Goal: Find contact information: Find contact information

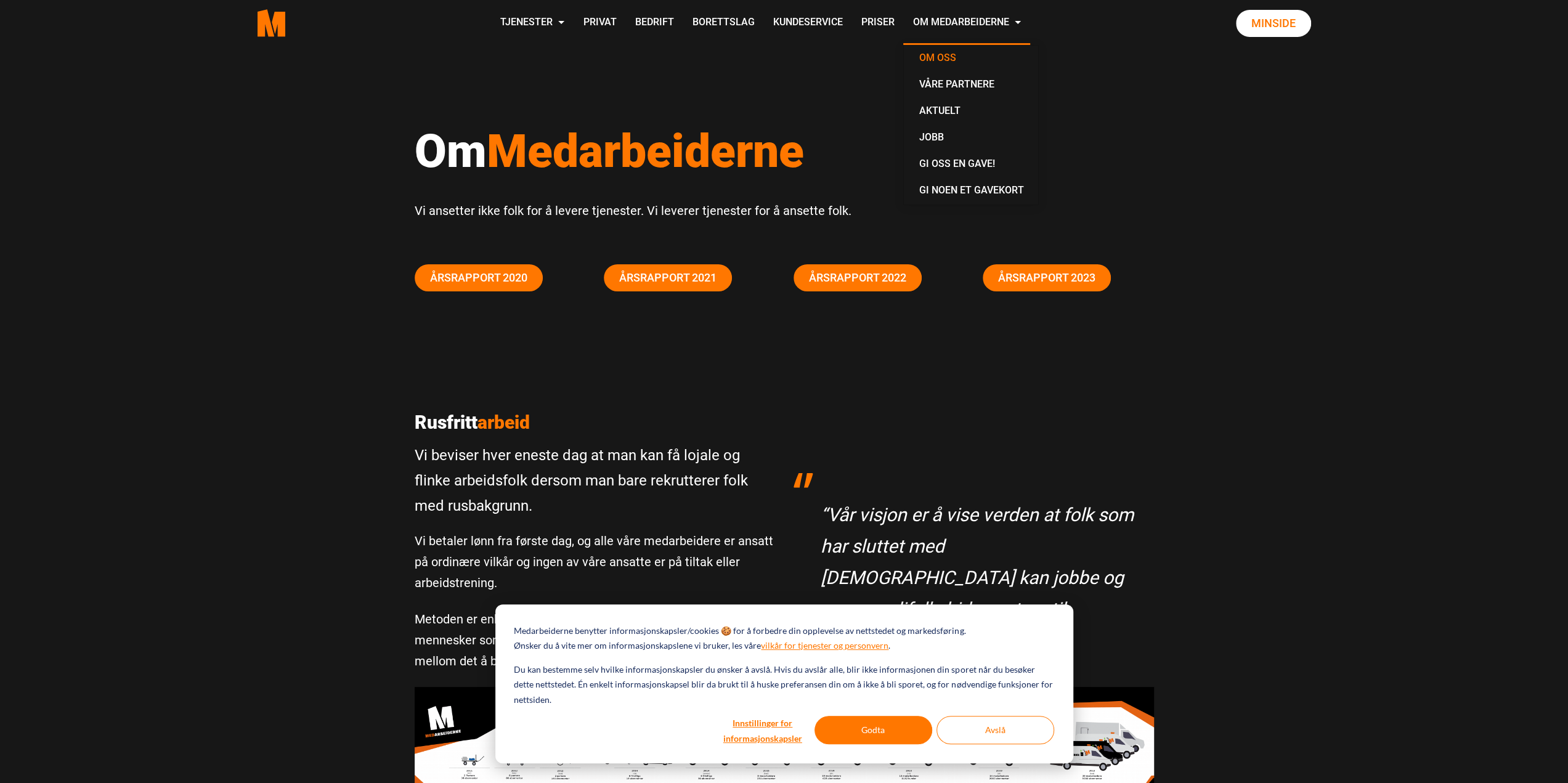
click at [933, 57] on link "Om oss" at bounding box center [971, 59] width 125 height 27
click at [872, 736] on button "Godta" at bounding box center [873, 730] width 118 height 28
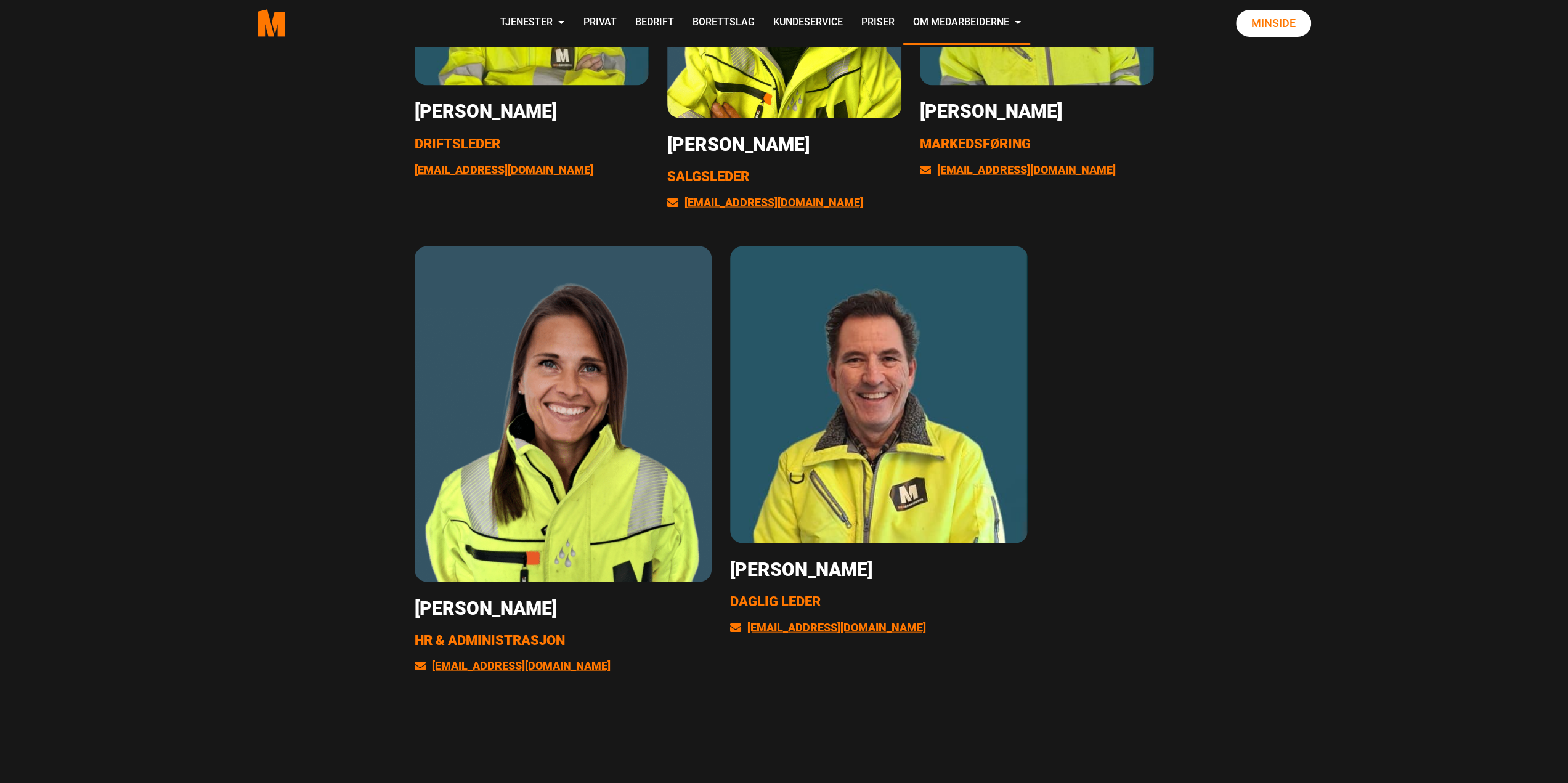
scroll to position [2278, 0]
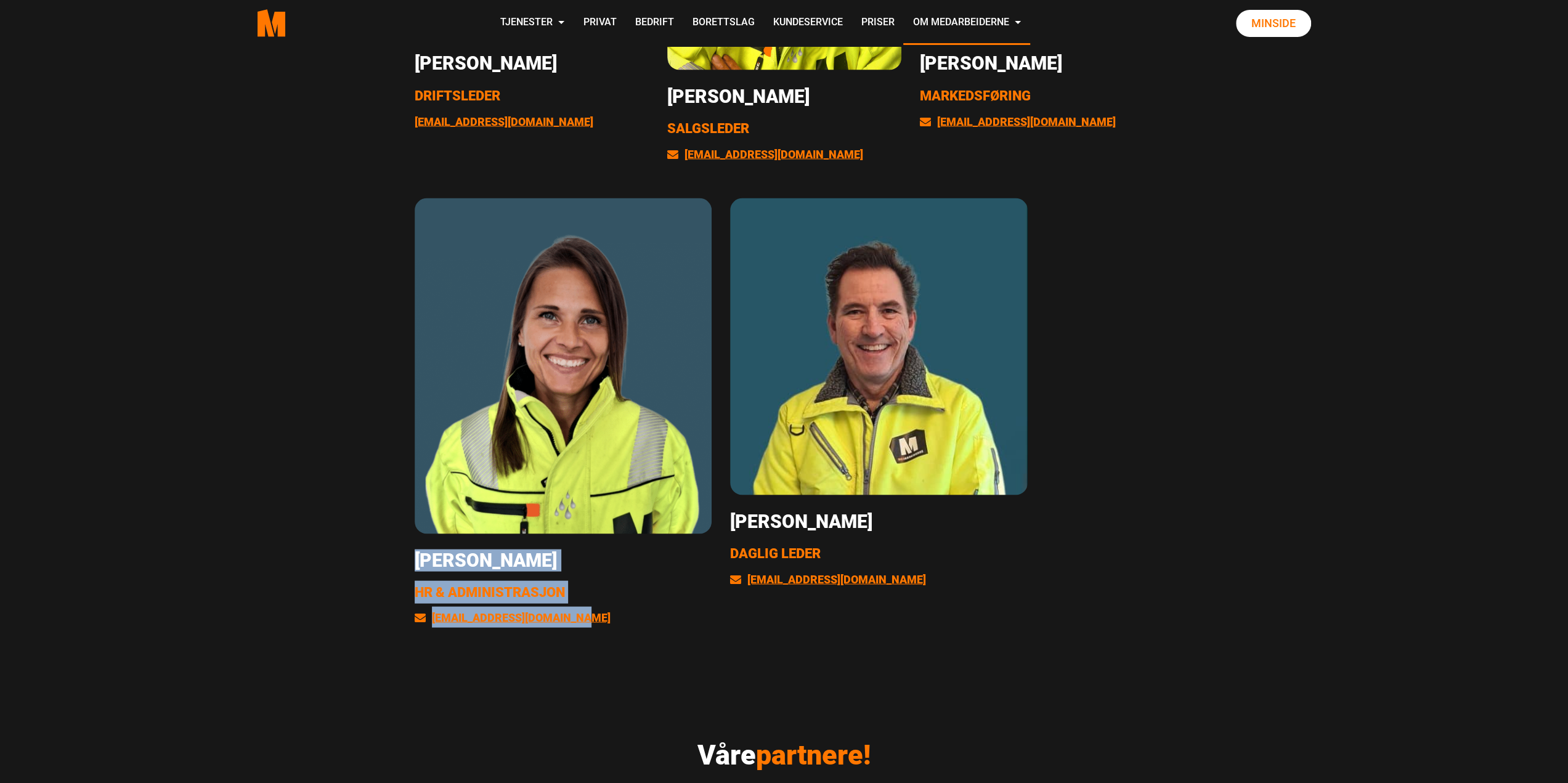
drag, startPoint x: 416, startPoint y: 557, endPoint x: 603, endPoint y: 629, distance: 200.4
click at [603, 629] on div "[PERSON_NAME] HR & Administrasjon [EMAIL_ADDRESS][DOMAIN_NAME]" at bounding box center [563, 420] width 316 height 445
copy div "Eileen Bjørnholt HR & Administrasjon kontoret@medarbeiderne.no"
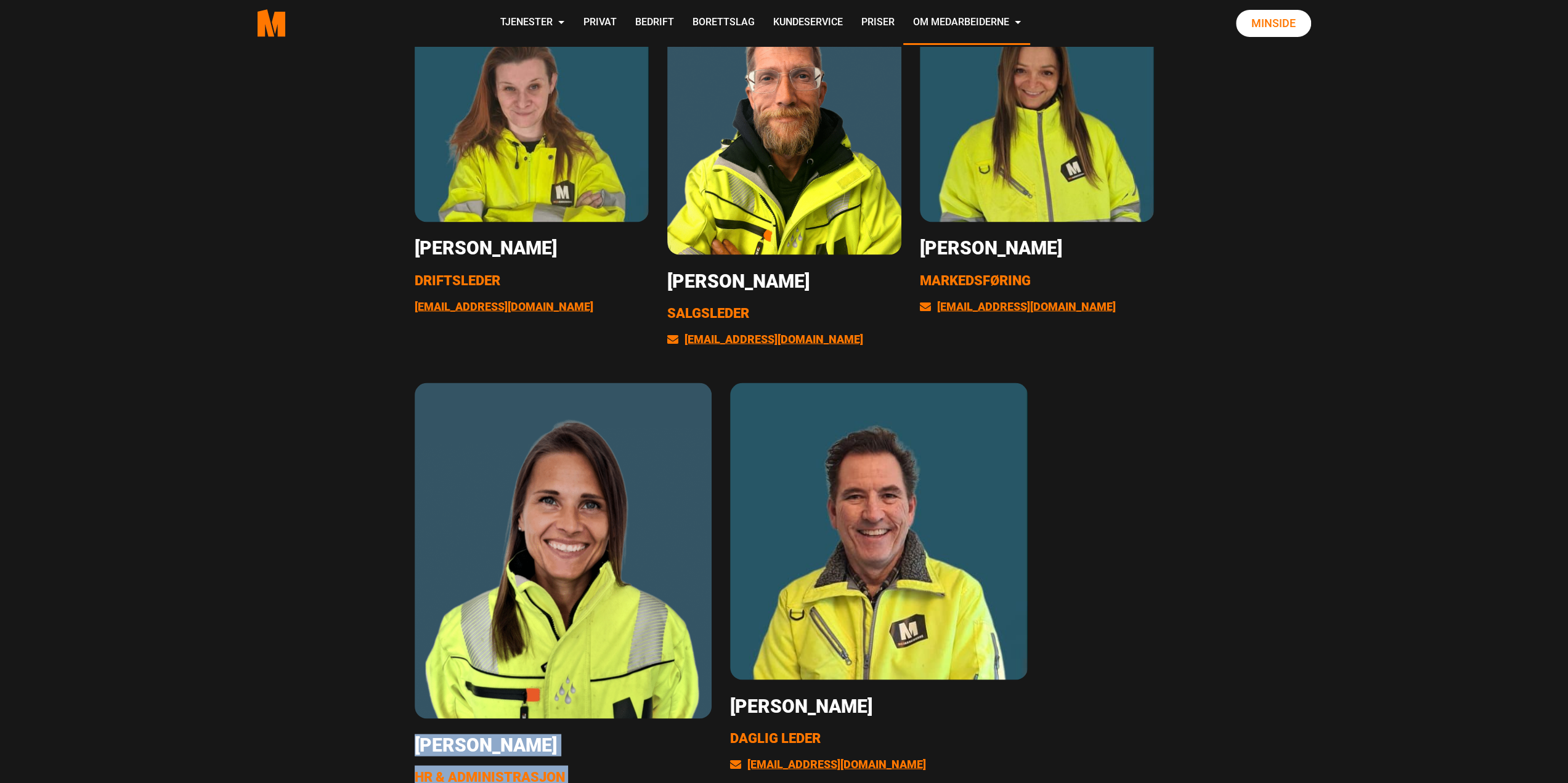
scroll to position [2155, 0]
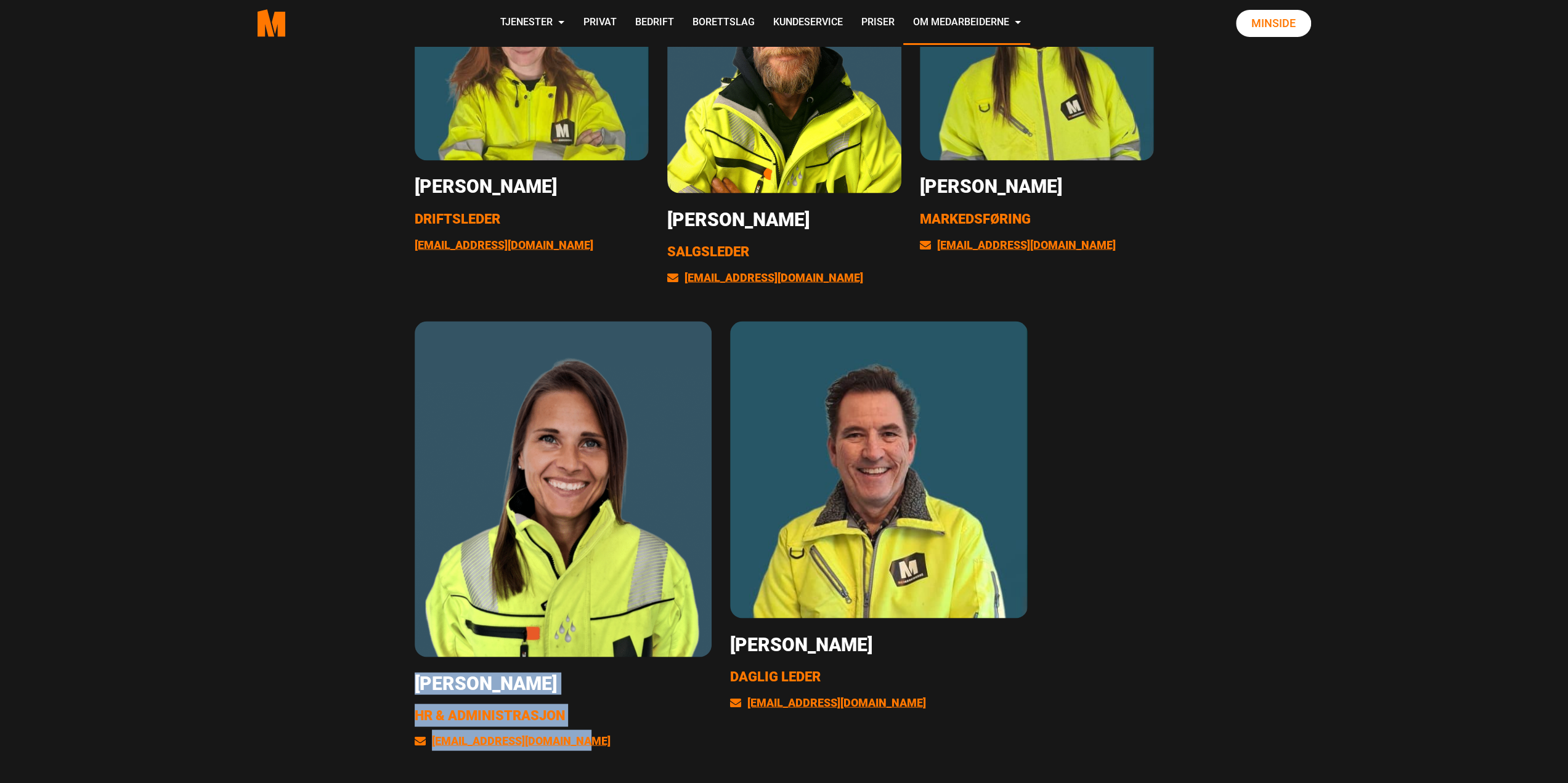
click at [514, 716] on span "HR & Administrasjon" at bounding box center [489, 714] width 150 height 15
drag, startPoint x: 586, startPoint y: 714, endPoint x: 419, endPoint y: 709, distance: 167.1
click at [419, 709] on p "HR & Administrasjon" at bounding box center [563, 714] width 298 height 23
copy span "HR & Administrasjon"
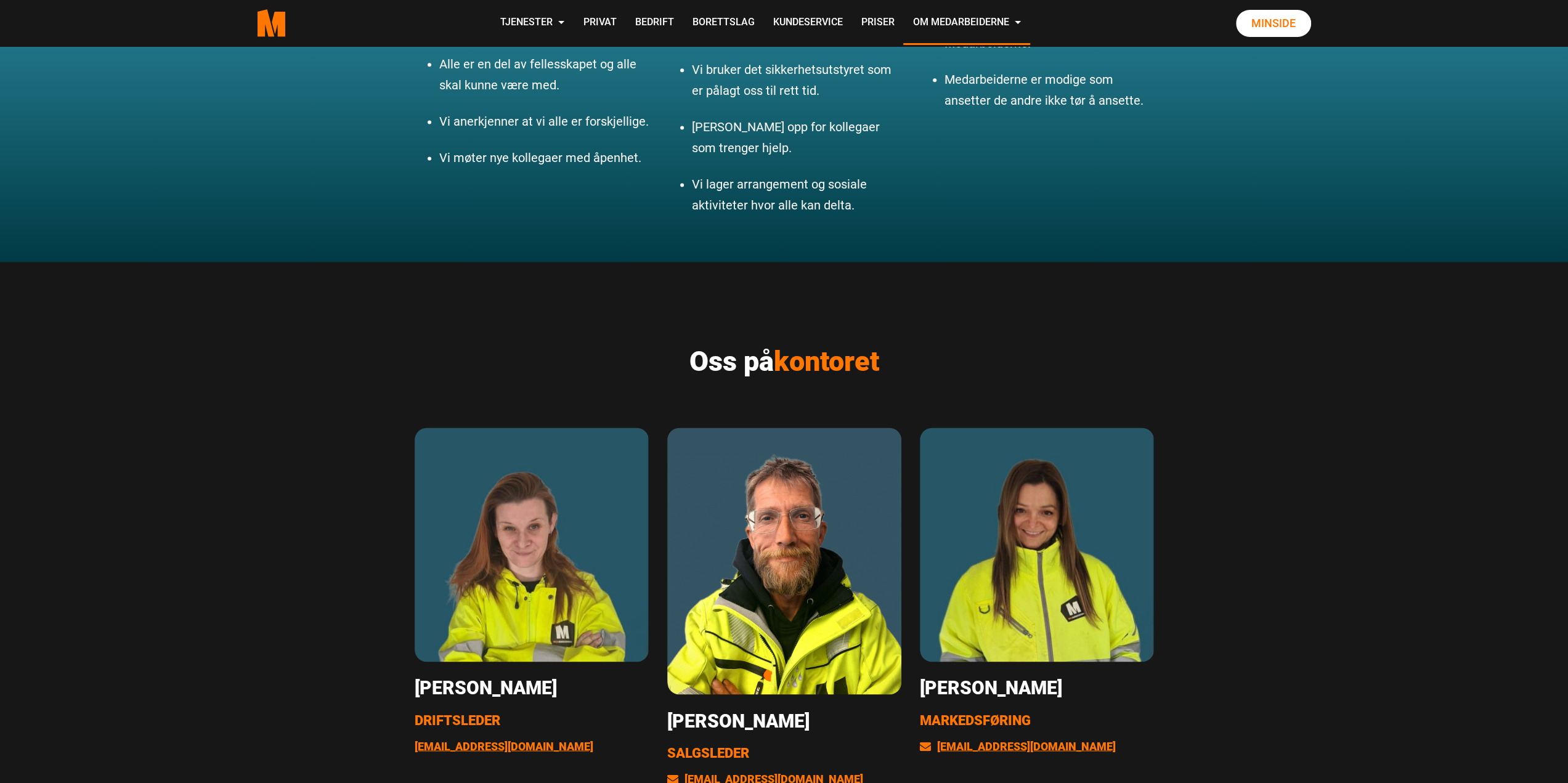
scroll to position [1478, 0]
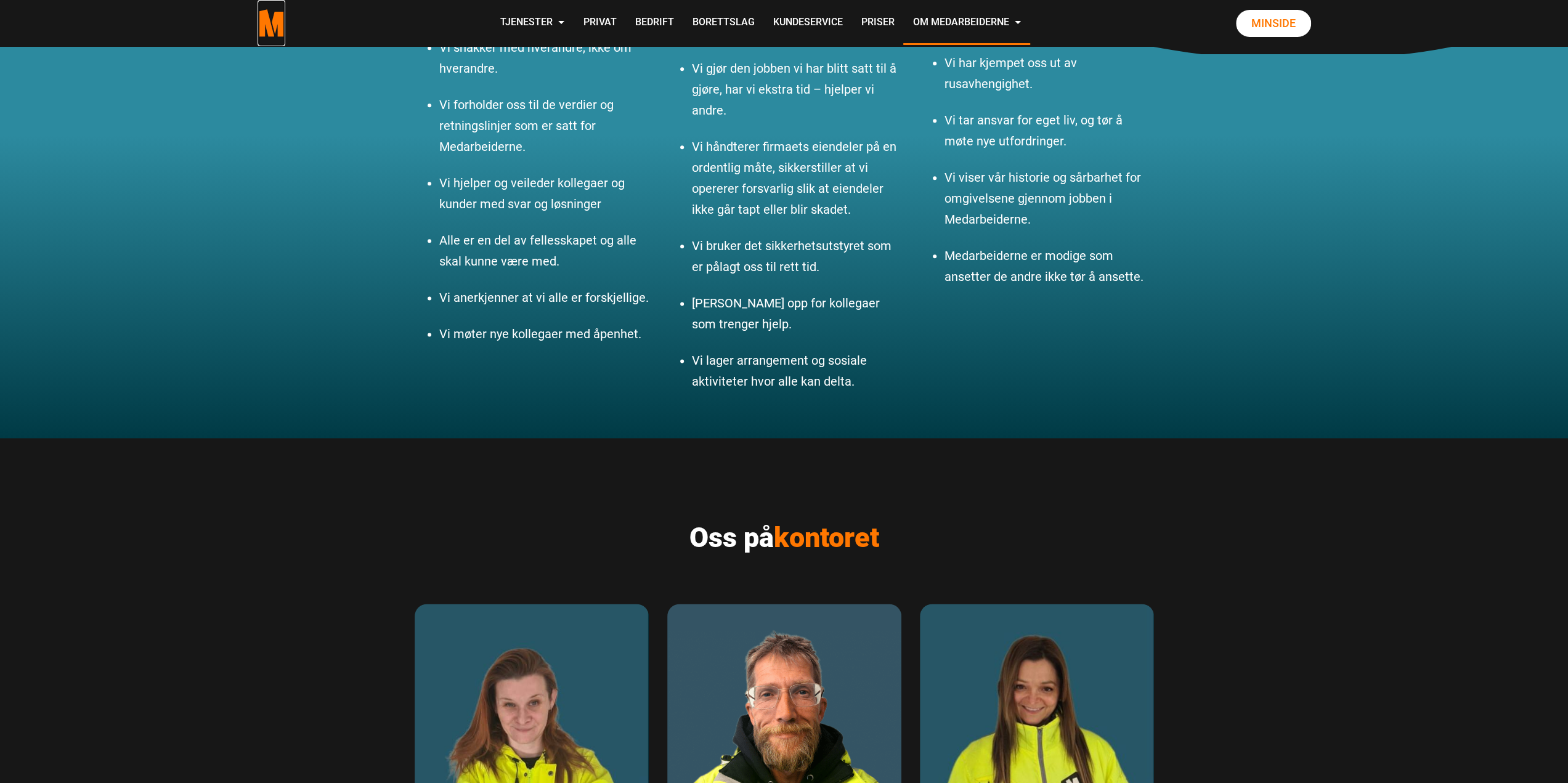
click at [272, 31] on polygon "Medarbeiderne start page" at bounding box center [265, 23] width 18 height 28
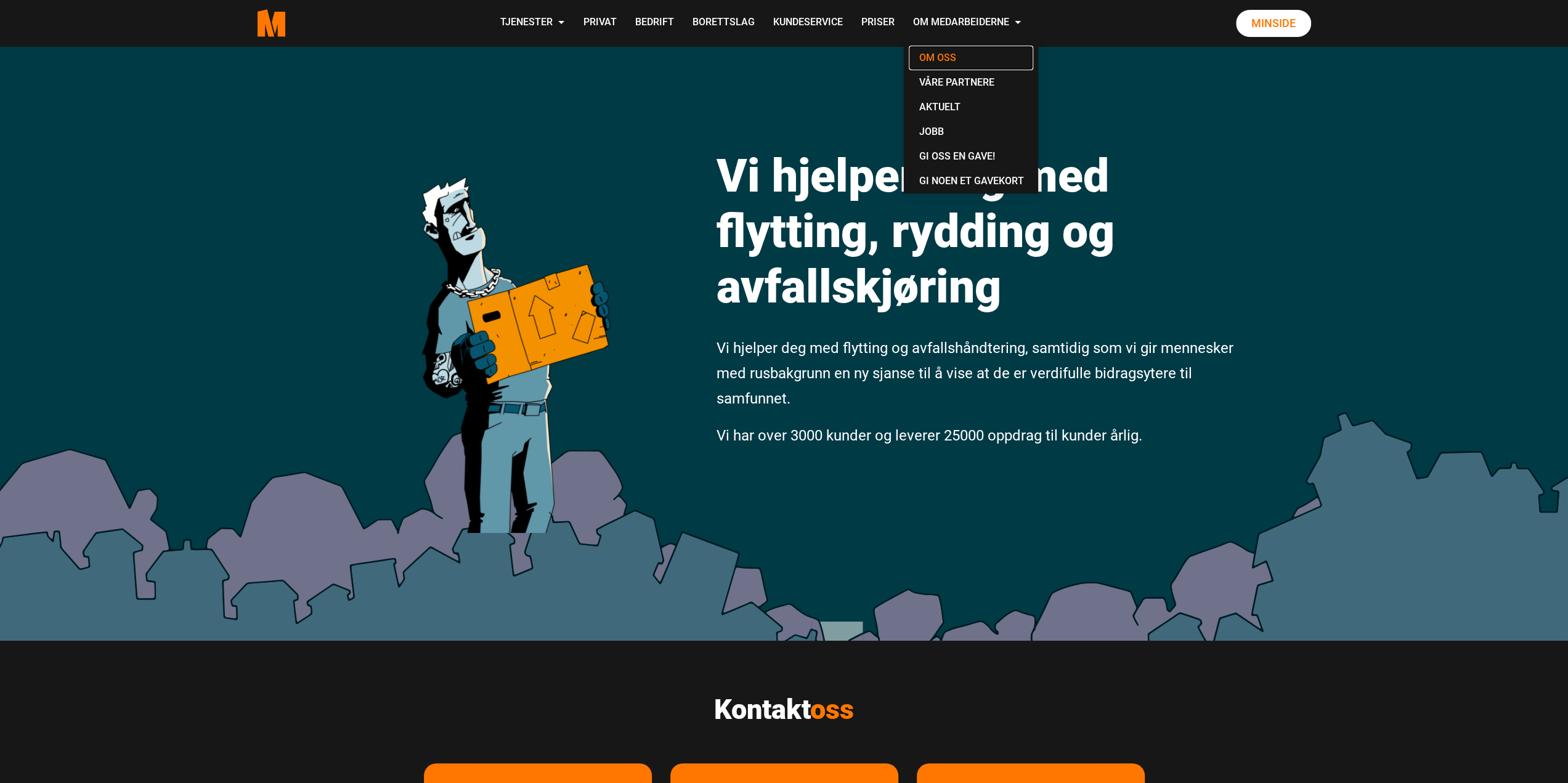
click at [951, 67] on link "Om oss" at bounding box center [971, 57] width 125 height 24
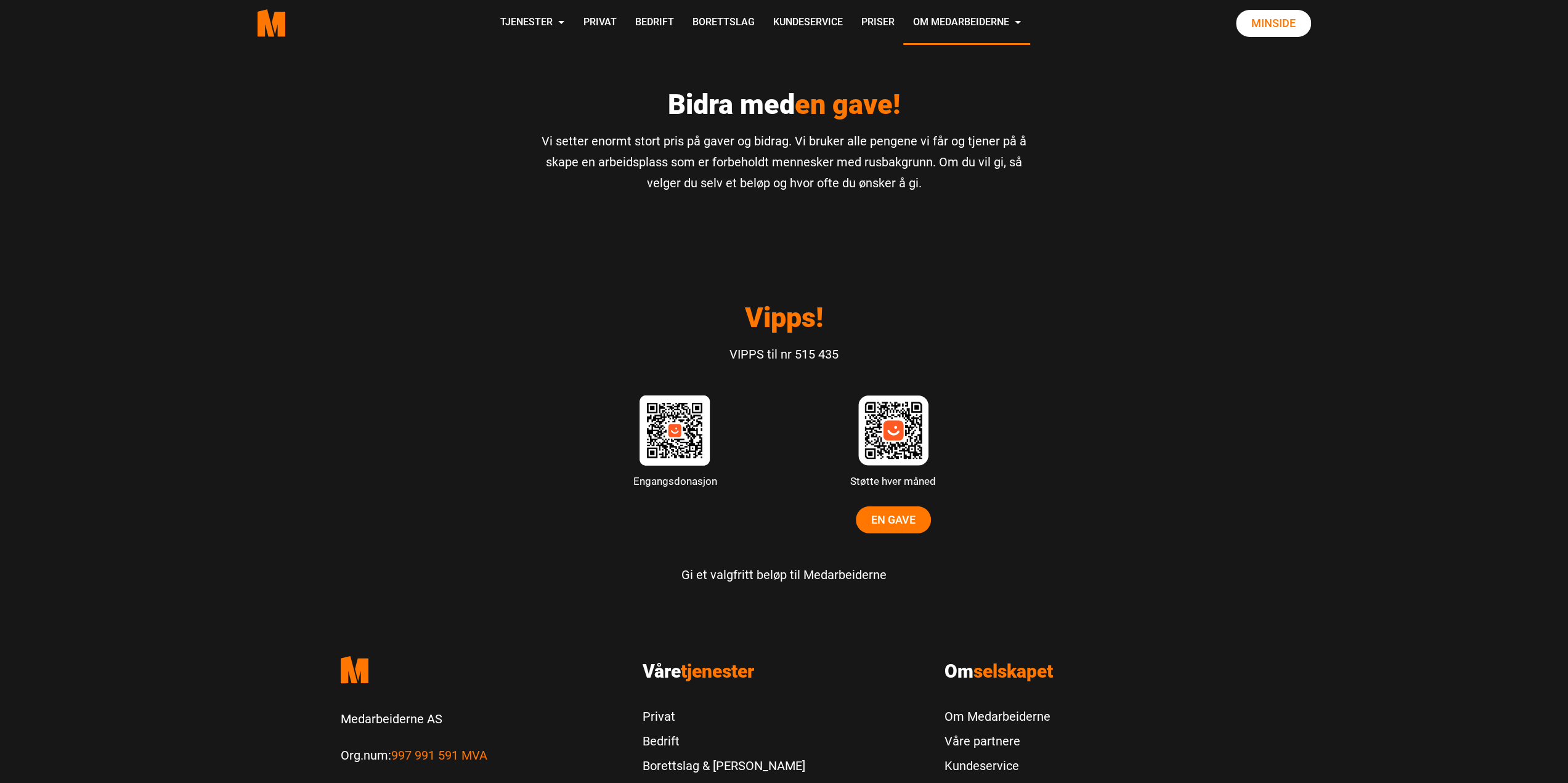
scroll to position [3641, 0]
